Goal: Find specific page/section: Find specific page/section

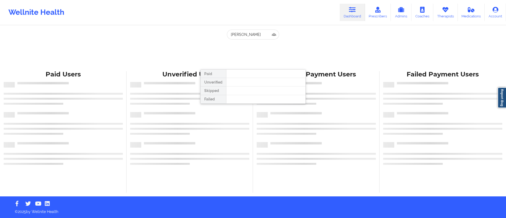
type input "[PERSON_NAME]"
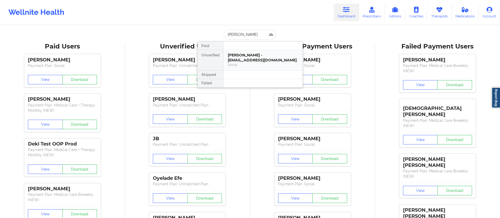
click at [239, 59] on div "[PERSON_NAME] - [EMAIL_ADDRESS][DOMAIN_NAME]" at bounding box center [263, 58] width 71 height 10
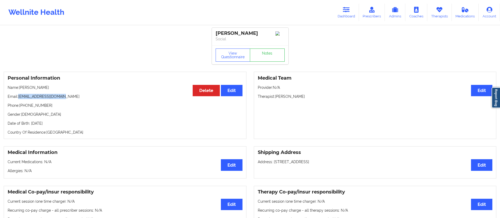
drag, startPoint x: 21, startPoint y: 97, endPoint x: 75, endPoint y: 96, distance: 54.8
click at [75, 96] on p "Email: [EMAIL_ADDRESS][DOMAIN_NAME]" at bounding box center [125, 96] width 235 height 5
copy p "[EMAIL_ADDRESS][DOMAIN_NAME]"
click at [493, 17] on link "Account" at bounding box center [489, 12] width 21 height 17
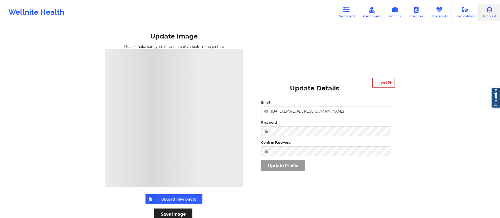
click at [384, 84] on button "Logout" at bounding box center [383, 82] width 22 height 9
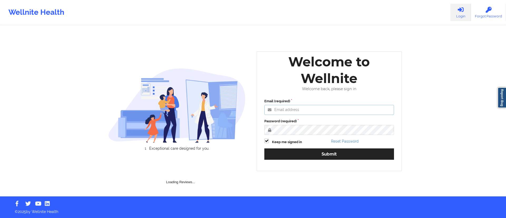
type input "[DATE][EMAIL_ADDRESS][DOMAIN_NAME]"
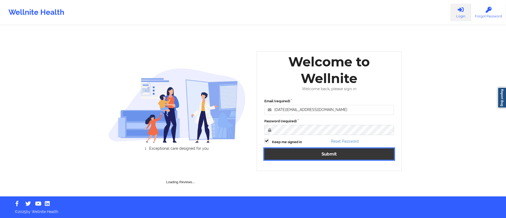
click at [298, 157] on button "Submit" at bounding box center [329, 153] width 130 height 11
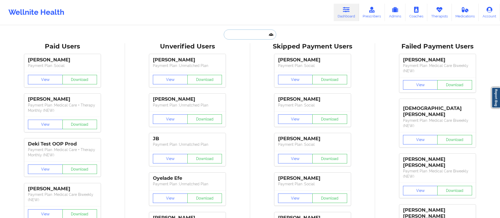
click at [247, 32] on input "text" at bounding box center [250, 35] width 52 height 10
click at [249, 36] on input "text" at bounding box center [250, 35] width 52 height 10
paste input "[EMAIL_ADDRESS][DOMAIN_NAME]"
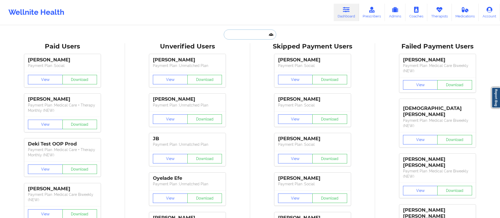
type input "[EMAIL_ADDRESS][DOMAIN_NAME]"
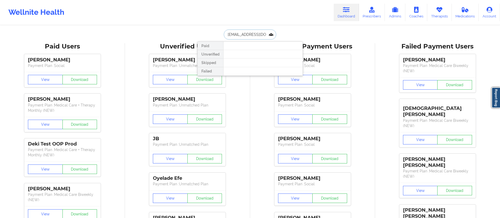
scroll to position [0, 1]
click at [243, 56] on div "[PERSON_NAME] - [EMAIL_ADDRESS][DOMAIN_NAME]" at bounding box center [263, 58] width 71 height 10
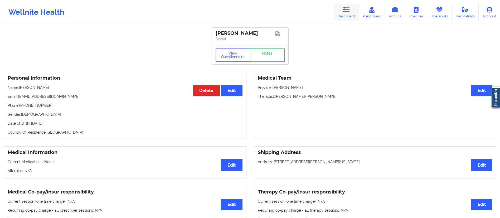
click at [345, 14] on link "Dashboard" at bounding box center [346, 12] width 25 height 17
